Goal: Participate in discussion: Engage in conversation with other users on a specific topic

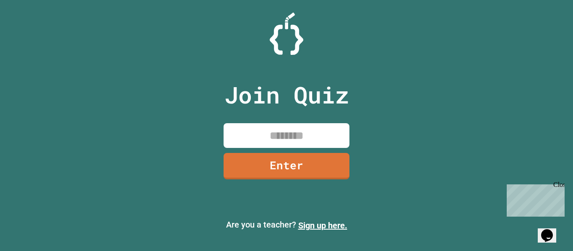
click at [251, 141] on input at bounding box center [287, 135] width 126 height 25
type input "********"
click at [269, 155] on link "Enter" at bounding box center [287, 166] width 124 height 28
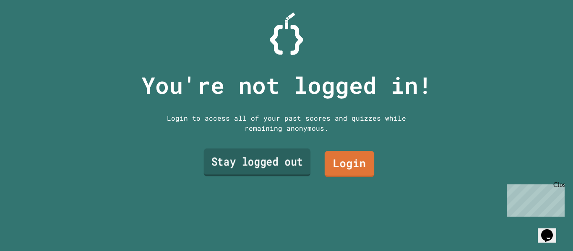
click at [272, 169] on link "Stay logged out" at bounding box center [257, 163] width 107 height 28
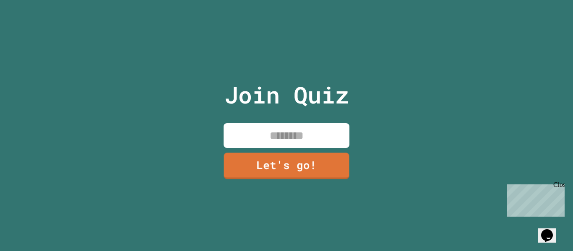
click at [282, 137] on input at bounding box center [287, 135] width 126 height 25
type input "*****"
click at [289, 162] on link "Let's go!" at bounding box center [287, 166] width 124 height 28
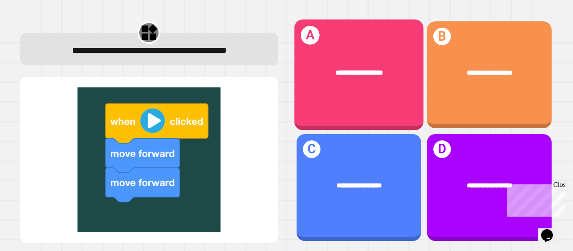
click at [398, 65] on div "**********" at bounding box center [358, 73] width 129 height 39
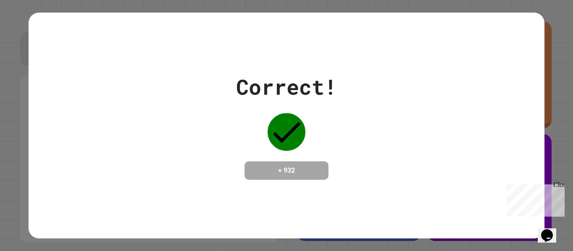
click at [283, 162] on div "+ 932" at bounding box center [287, 171] width 84 height 18
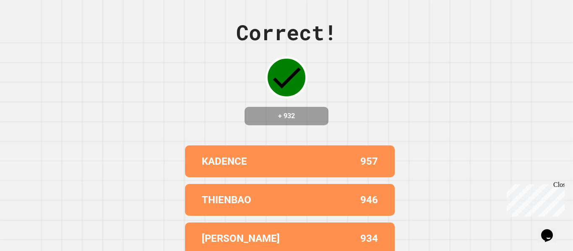
scroll to position [92, 0]
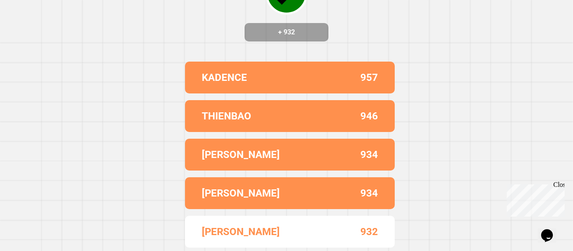
click at [282, 160] on div "[PERSON_NAME]" at bounding box center [246, 154] width 88 height 15
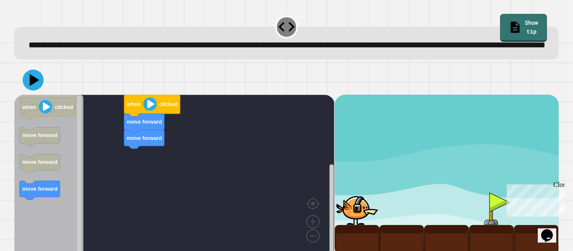
scroll to position [24, 0]
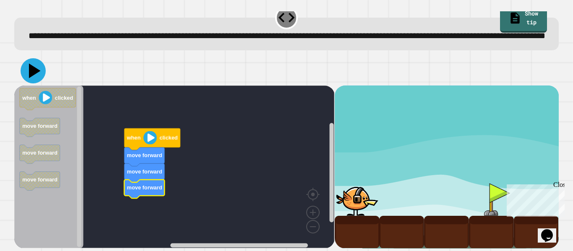
click at [40, 76] on icon at bounding box center [33, 70] width 25 height 25
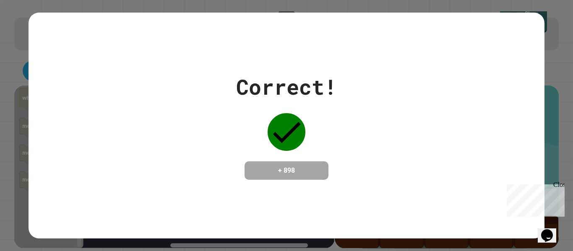
click at [562, 188] on div "Close" at bounding box center [559, 186] width 10 height 10
click at [462, 157] on div "Correct! + 898" at bounding box center [287, 126] width 516 height 226
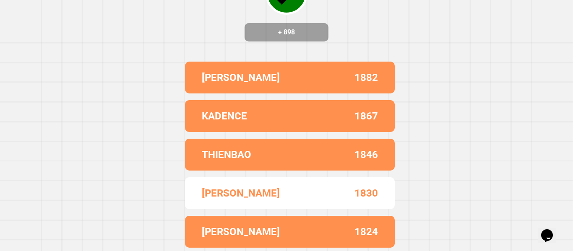
scroll to position [0, 0]
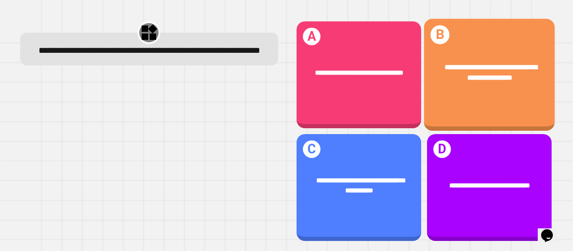
click at [450, 97] on div "**********" at bounding box center [489, 73] width 131 height 50
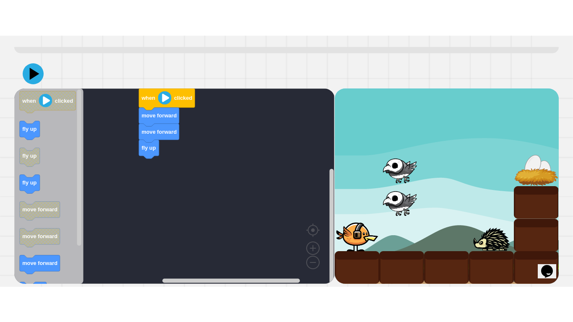
scroll to position [56, 0]
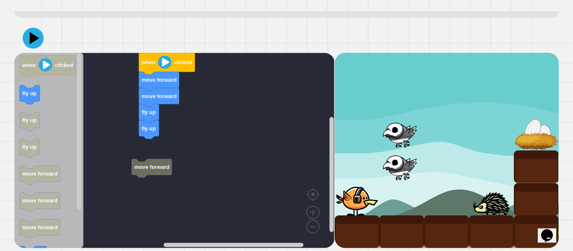
click at [133, 177] on rect "Blockly Workspace" at bounding box center [174, 151] width 320 height 196
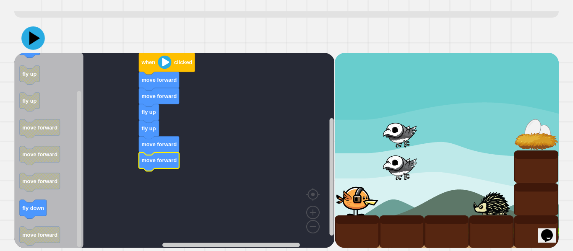
click at [30, 39] on icon at bounding box center [34, 38] width 11 height 14
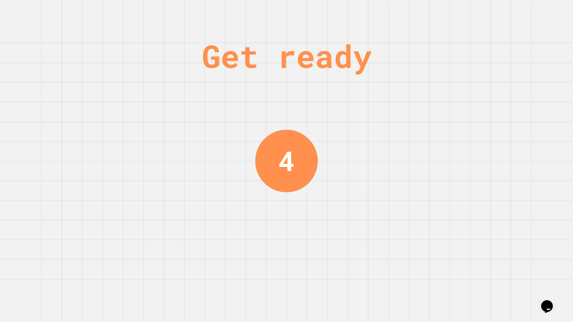
scroll to position [0, 0]
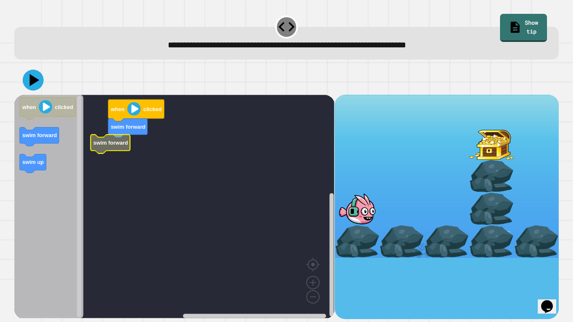
click at [101, 141] on text "swim forward" at bounding box center [111, 143] width 34 height 6
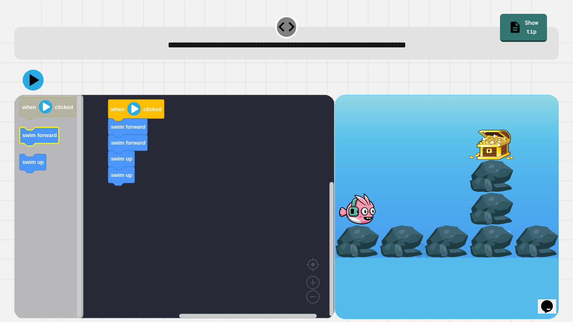
click at [73, 157] on icon "Blockly Workspace" at bounding box center [48, 207] width 69 height 224
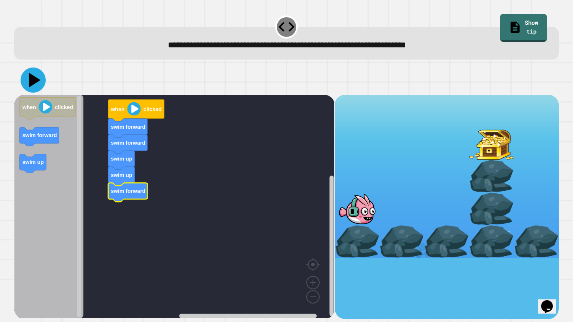
click at [40, 81] on icon at bounding box center [33, 80] width 25 height 25
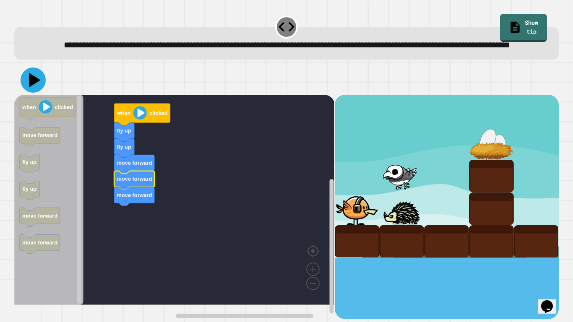
click at [30, 88] on icon at bounding box center [35, 80] width 12 height 15
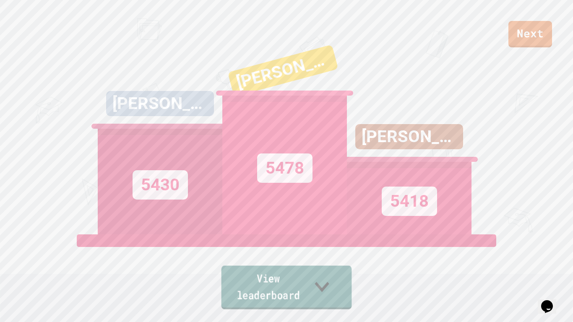
click at [332, 251] on link "View leaderboard" at bounding box center [287, 288] width 131 height 44
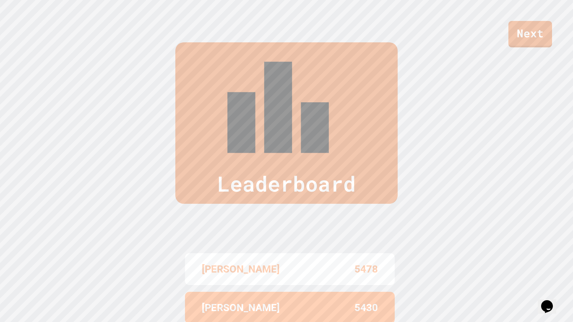
scroll to position [313, 0]
click at [528, 44] on link "Next" at bounding box center [530, 33] width 40 height 28
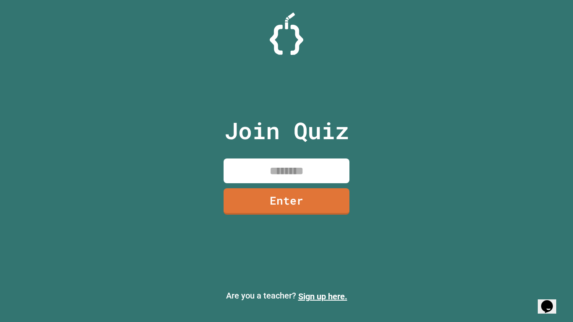
click at [320, 179] on input at bounding box center [287, 171] width 126 height 25
type input "********"
click at [323, 213] on link "Enter" at bounding box center [286, 201] width 123 height 28
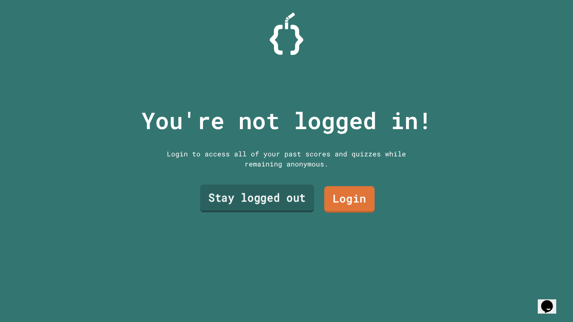
click at [284, 204] on link "Stay logged out" at bounding box center [257, 199] width 114 height 28
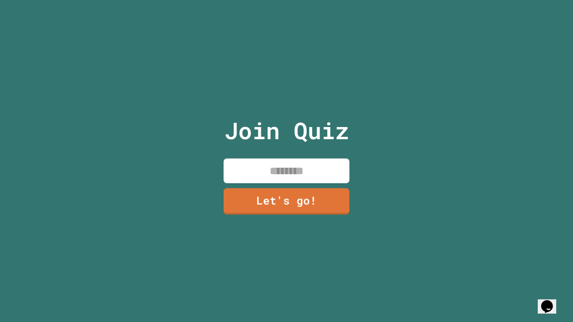
click at [292, 184] on div "Join Quiz Let's go!" at bounding box center [286, 161] width 141 height 322
click at [301, 164] on input at bounding box center [287, 171] width 126 height 25
type input "*****"
click at [300, 201] on link "Let's go!" at bounding box center [287, 201] width 122 height 28
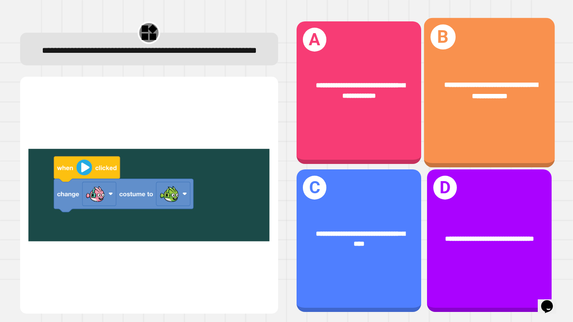
click at [462, 108] on div "**********" at bounding box center [489, 90] width 131 height 51
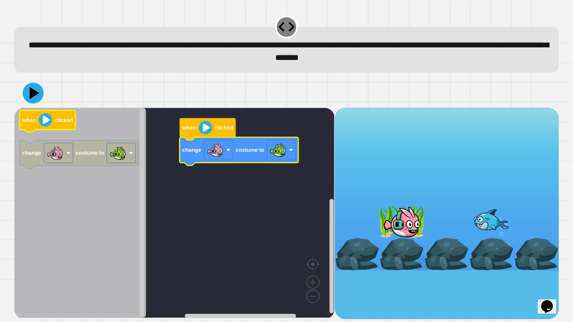
click at [52, 123] on icon "Blockly Workspace" at bounding box center [48, 121] width 56 height 22
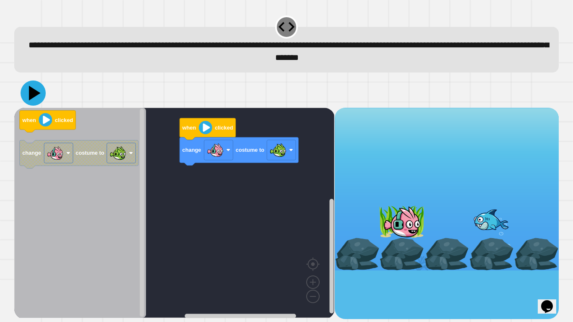
click at [32, 92] on icon at bounding box center [35, 93] width 12 height 15
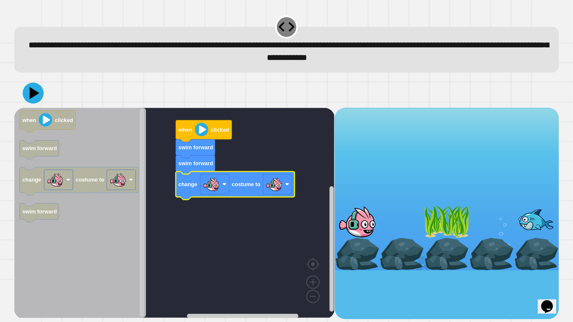
click at [280, 183] on image "Blockly Workspace" at bounding box center [274, 184] width 17 height 17
click at [47, 100] on div at bounding box center [286, 92] width 545 height 29
click at [35, 94] on icon at bounding box center [34, 93] width 11 height 14
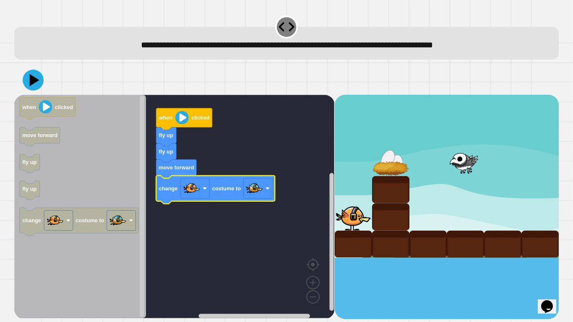
click at [255, 187] on image "Blockly Workspace" at bounding box center [254, 188] width 17 height 17
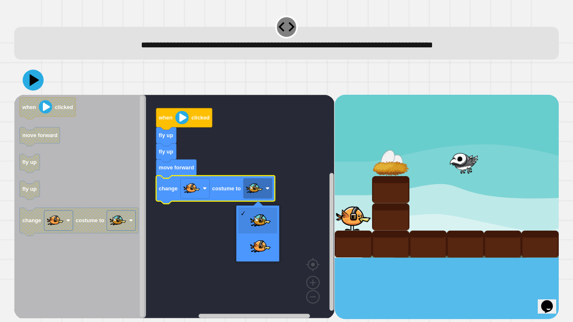
click at [240, 128] on rect "Blockly Workspace" at bounding box center [174, 207] width 320 height 224
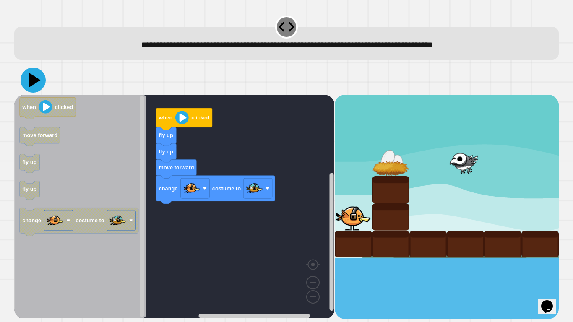
click at [31, 84] on icon at bounding box center [35, 80] width 12 height 15
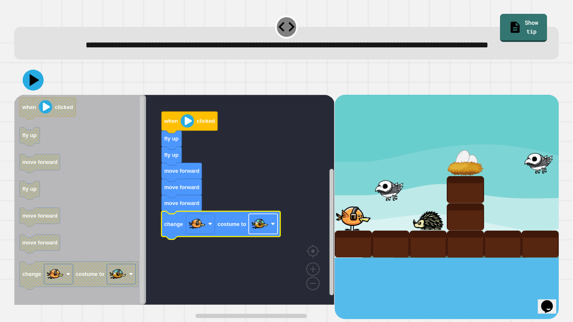
click at [263, 233] on image "Blockly Workspace" at bounding box center [260, 224] width 17 height 17
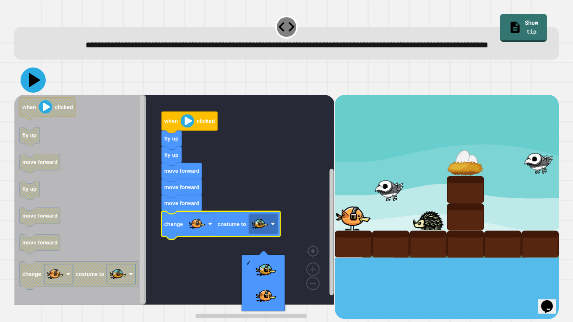
click at [41, 92] on icon at bounding box center [33, 80] width 25 height 25
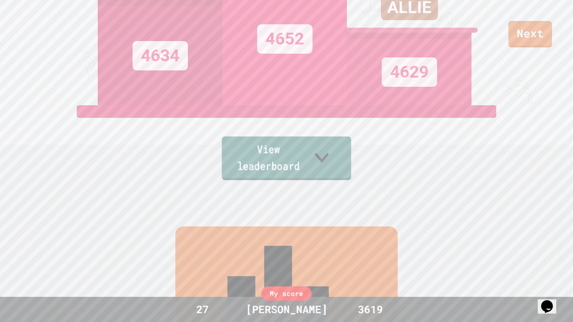
click at [334, 173] on icon at bounding box center [322, 157] width 29 height 33
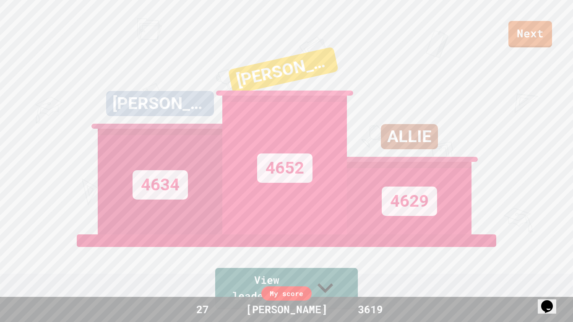
click at [528, 52] on div "Next [PERSON_NAME] 4634 [PERSON_NAME] 4652 [PERSON_NAME] 4629 View leaderboard" at bounding box center [286, 161] width 573 height 322
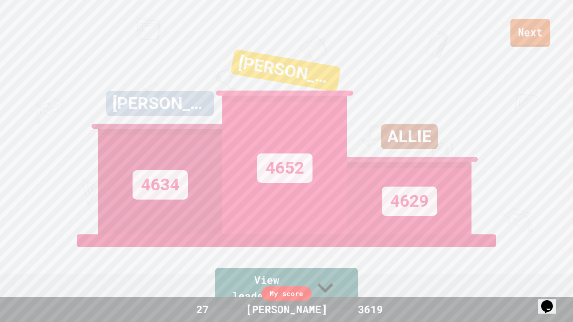
click at [529, 33] on link "Next" at bounding box center [530, 33] width 40 height 28
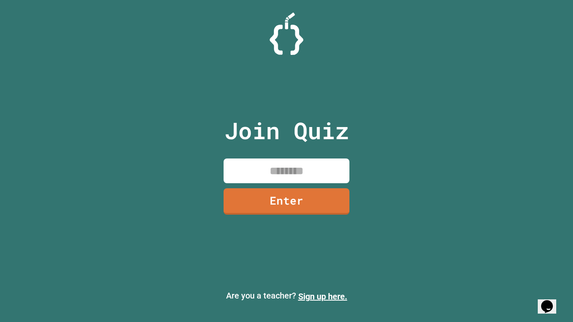
click at [293, 174] on input at bounding box center [287, 171] width 126 height 25
type input "********"
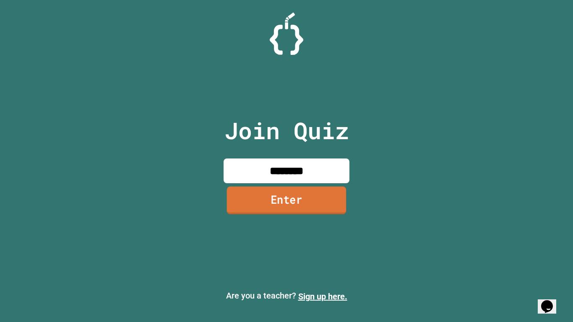
click at [297, 206] on link "Enter" at bounding box center [287, 201] width 120 height 28
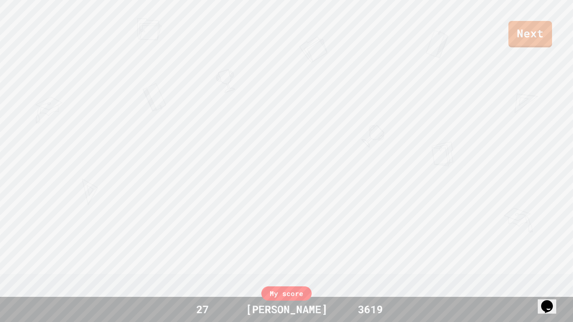
click at [297, 206] on div "Next [PERSON_NAME] [PERSON_NAME] View leaderboard" at bounding box center [286, 161] width 573 height 322
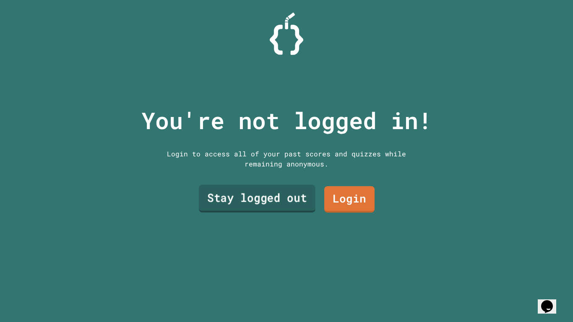
click at [285, 203] on link "Stay logged out" at bounding box center [257, 199] width 117 height 28
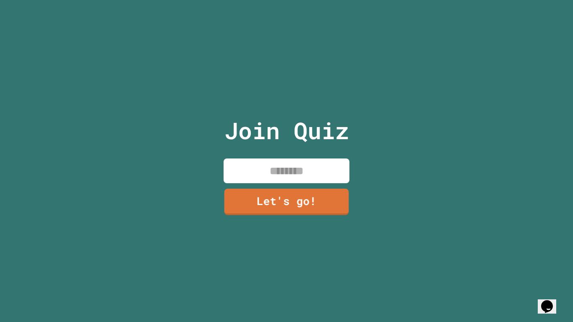
click at [291, 165] on input at bounding box center [287, 171] width 126 height 25
type input "*********"
click at [290, 198] on link "Let's go!" at bounding box center [287, 201] width 124 height 28
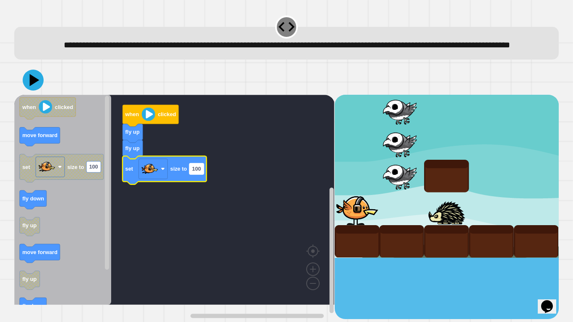
click at [199, 172] on text "100" at bounding box center [196, 169] width 9 height 6
type input "***"
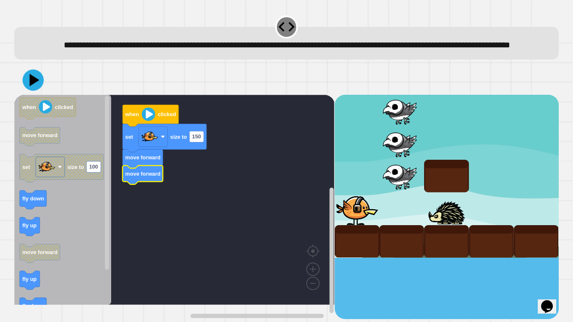
click at [34, 88] on icon at bounding box center [33, 80] width 21 height 21
click at [150, 141] on rect "Blockly Workspace" at bounding box center [153, 137] width 29 height 20
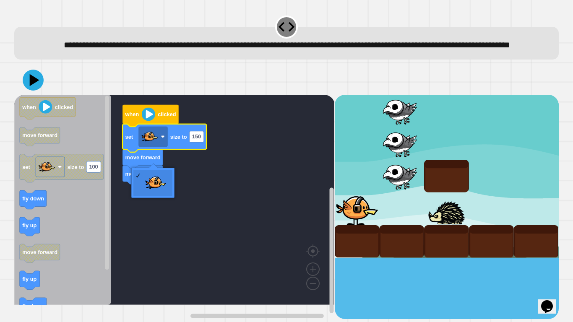
click at [237, 203] on rect "Blockly Workspace" at bounding box center [174, 200] width 320 height 210
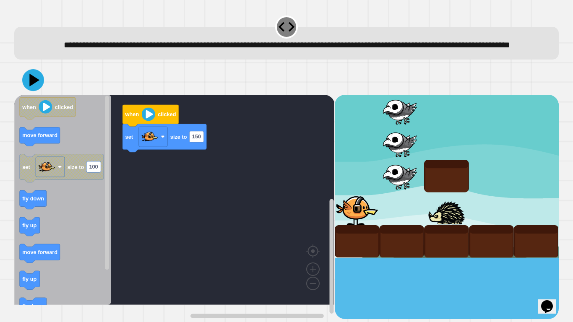
click at [29, 91] on icon at bounding box center [33, 80] width 22 height 22
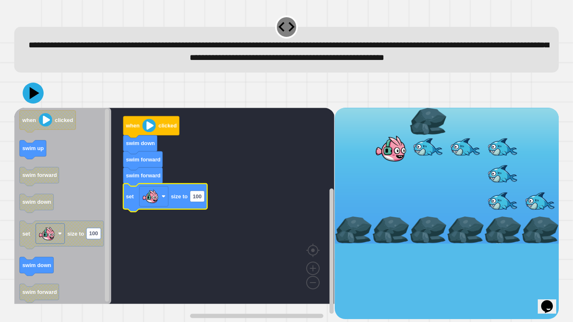
click at [205, 212] on icon "Blockly Workspace" at bounding box center [165, 198] width 84 height 28
click at [202, 202] on rect "Blockly Workspace" at bounding box center [197, 196] width 14 height 11
type input "*"
type input "***"
click at [33, 99] on icon at bounding box center [33, 93] width 24 height 24
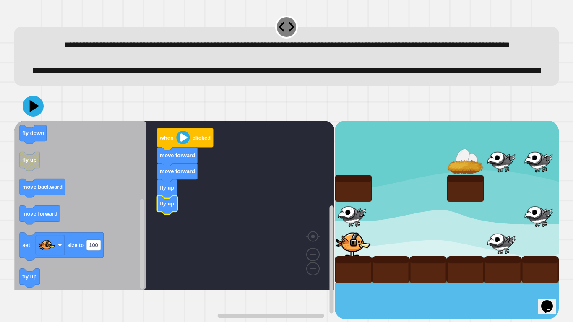
click at [17, 251] on icon "Blockly Workspace" at bounding box center [80, 206] width 132 height 170
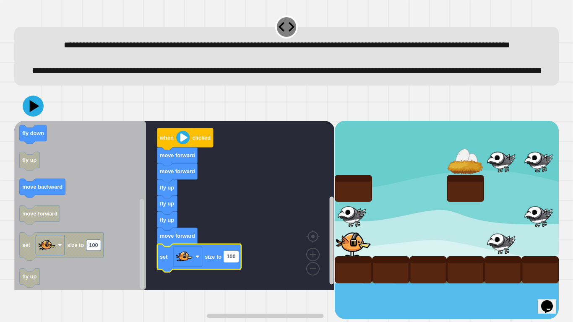
click at [235, 251] on rect "Blockly Workspace" at bounding box center [231, 256] width 14 height 11
type input "**"
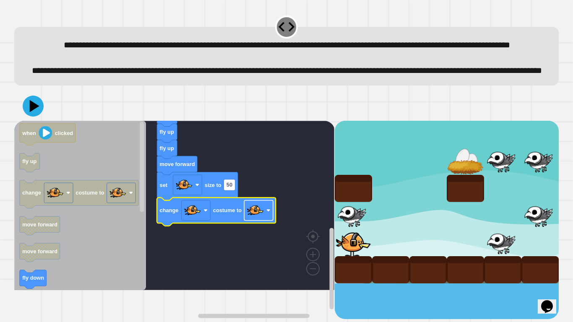
click at [262, 219] on image "Blockly Workspace" at bounding box center [255, 210] width 17 height 17
click at [32, 112] on icon at bounding box center [35, 106] width 10 height 12
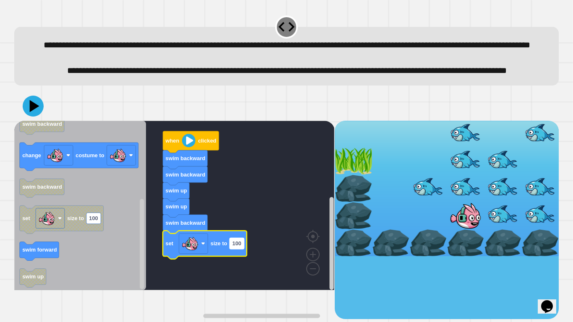
click at [236, 247] on text "100" at bounding box center [237, 244] width 9 height 6
type input "**"
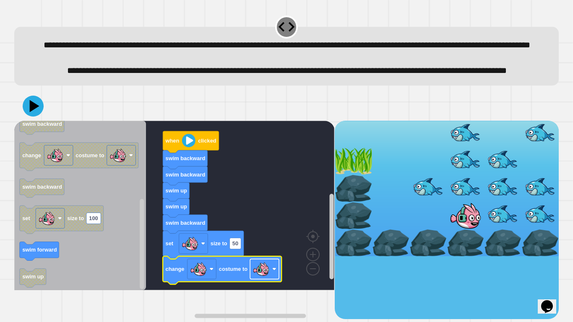
click at [259, 251] on image "Blockly Workspace" at bounding box center [261, 269] width 17 height 17
click at [34, 113] on icon at bounding box center [35, 106] width 10 height 13
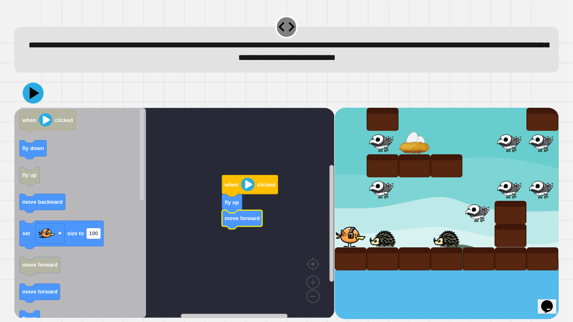
click at [43, 251] on icon "Blockly Workspace" at bounding box center [40, 293] width 40 height 19
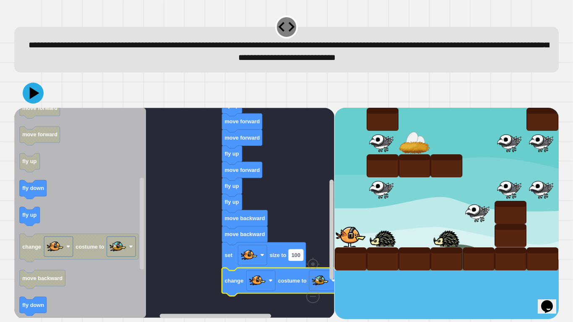
click at [298, 251] on text "100" at bounding box center [296, 255] width 9 height 6
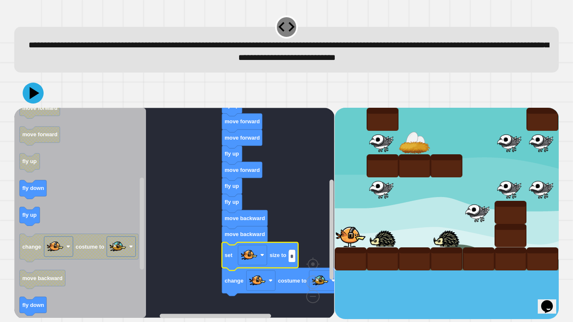
type input "**"
click at [31, 89] on icon at bounding box center [33, 93] width 25 height 25
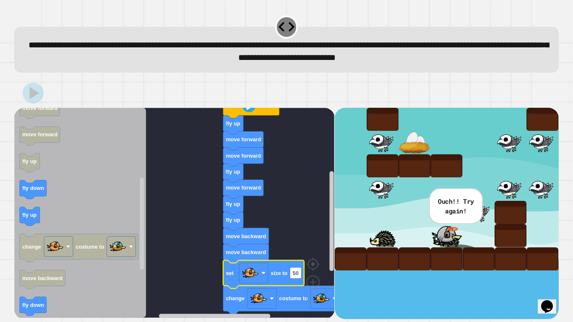
click at [223, 193] on rect "Blockly Workspace" at bounding box center [174, 213] width 320 height 210
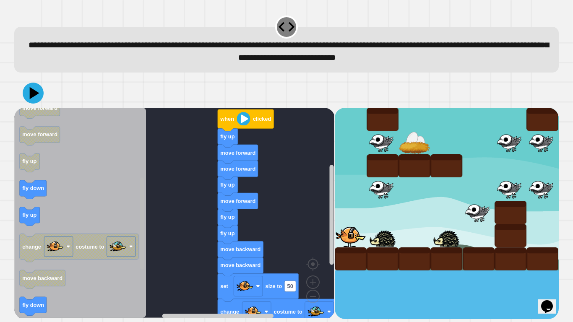
click at [145, 187] on rect "Blockly Workspace" at bounding box center [142, 213] width 6 height 208
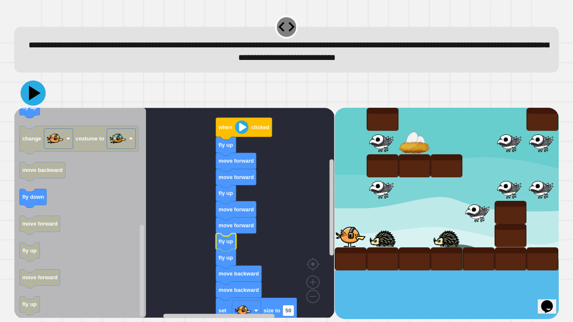
click at [27, 94] on icon at bounding box center [33, 93] width 25 height 25
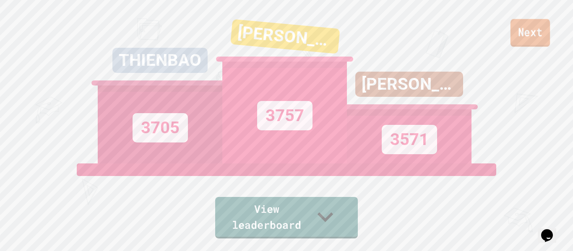
click at [517, 31] on link "Next" at bounding box center [530, 33] width 39 height 28
